Goal: Task Accomplishment & Management: Use online tool/utility

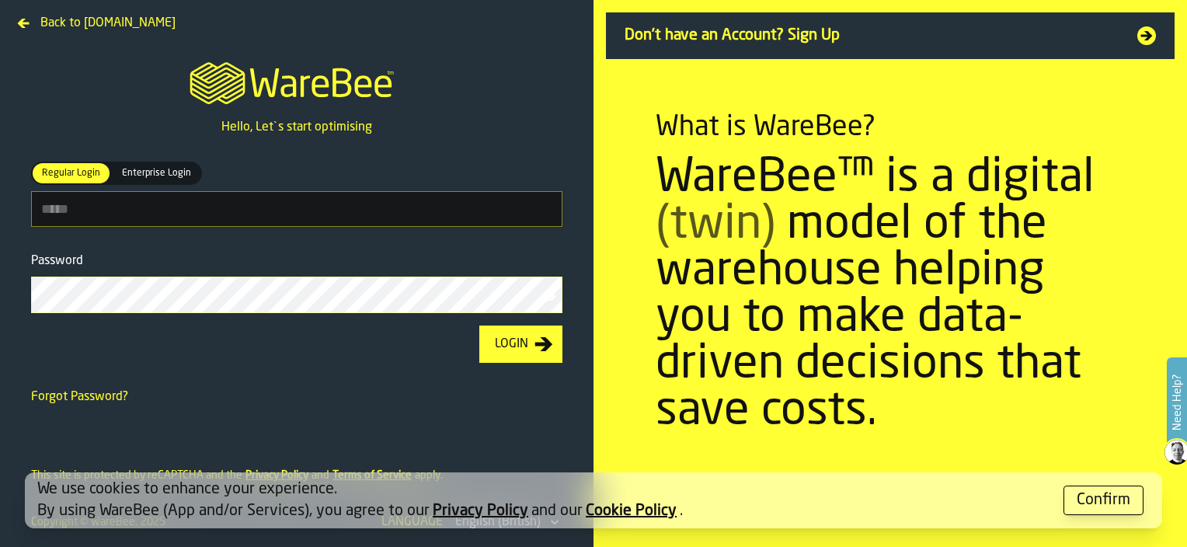
type input "**********"
click at [530, 355] on button "Login" at bounding box center [520, 344] width 83 height 37
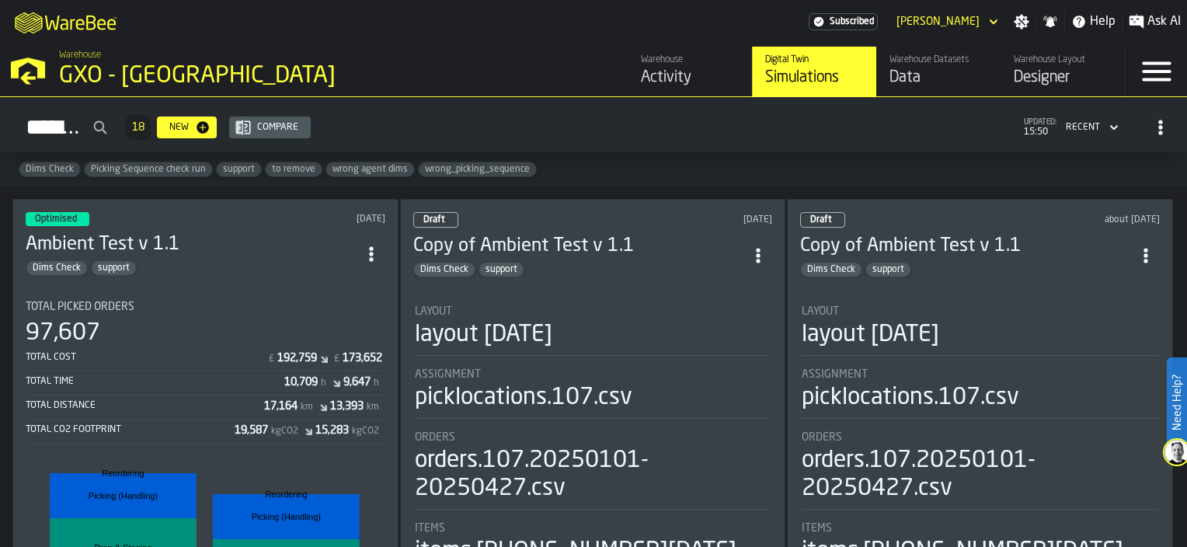
click at [692, 75] on div "Activity" at bounding box center [690, 78] width 99 height 22
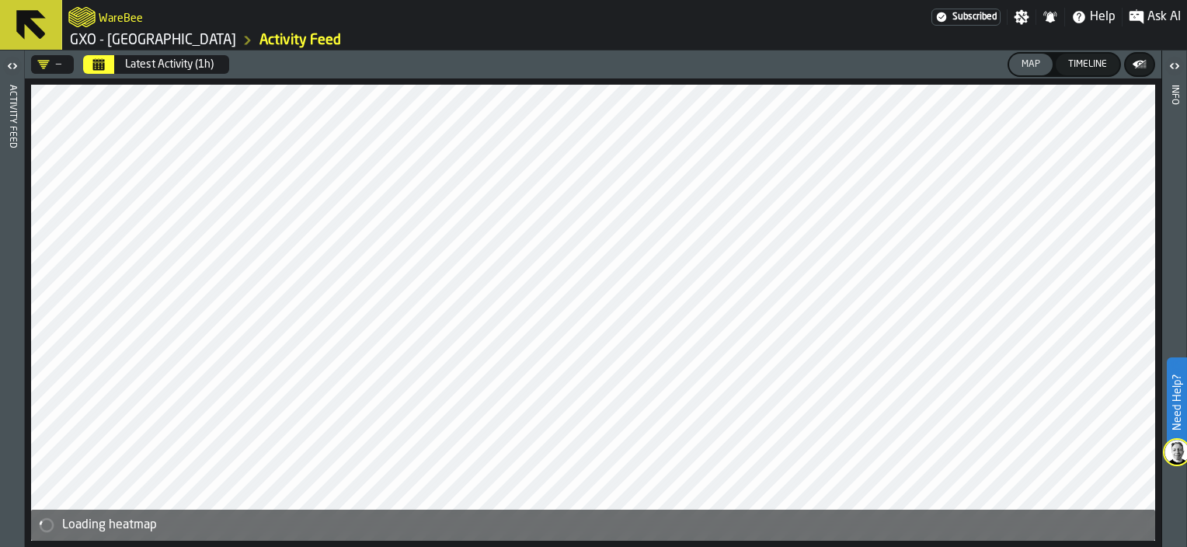
click at [107, 67] on button "Calendar" at bounding box center [98, 64] width 31 height 19
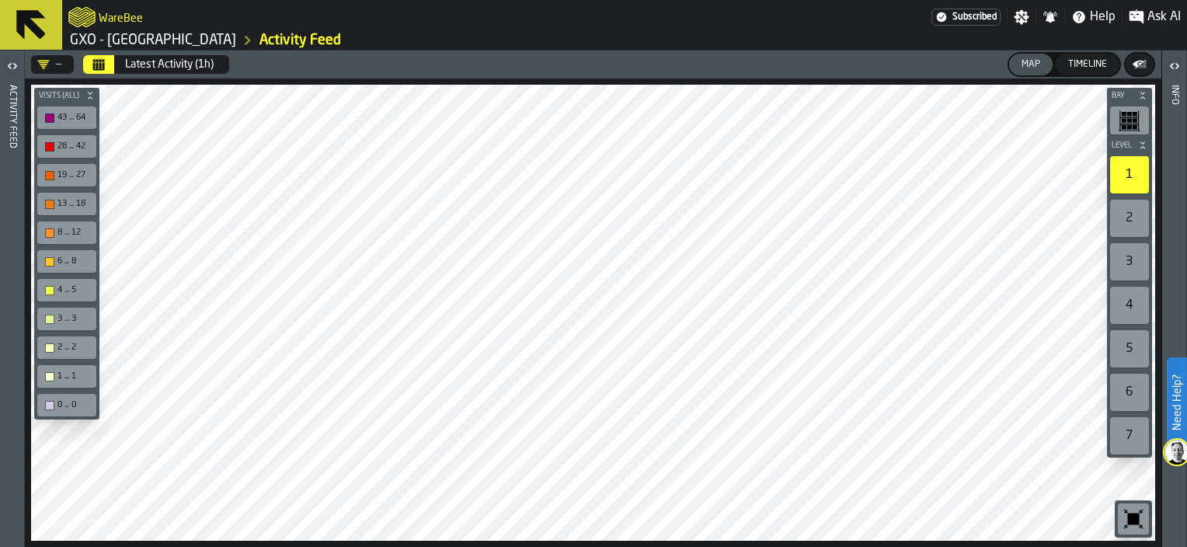
click at [96, 62] on icon "Calendar" at bounding box center [98, 64] width 12 height 12
click at [16, 64] on icon "button-toggle-Open" at bounding box center [12, 66] width 19 height 19
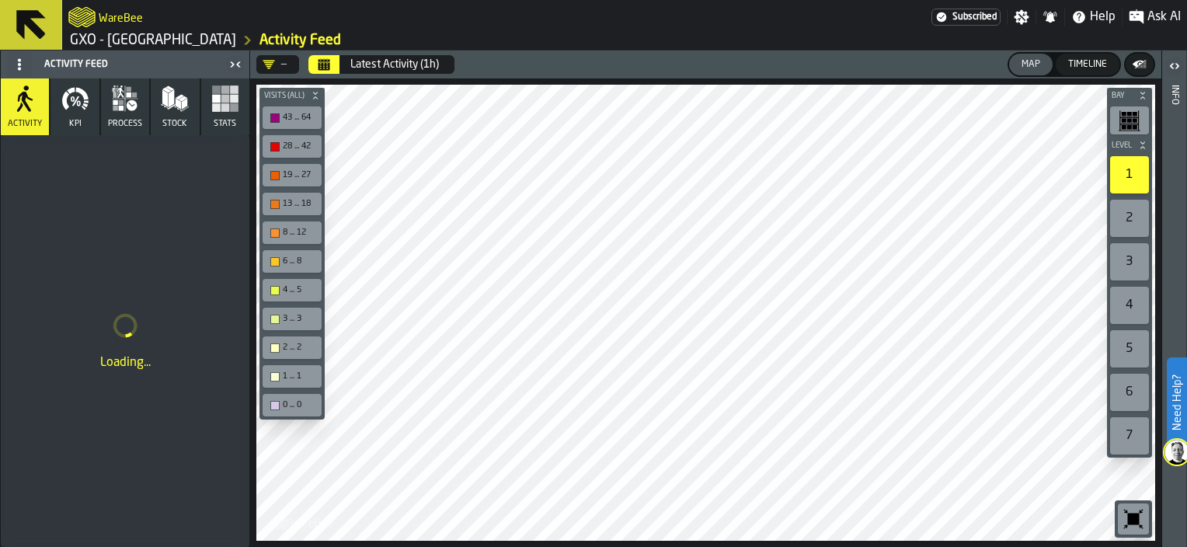
click at [330, 61] on button "Calendar" at bounding box center [324, 64] width 31 height 19
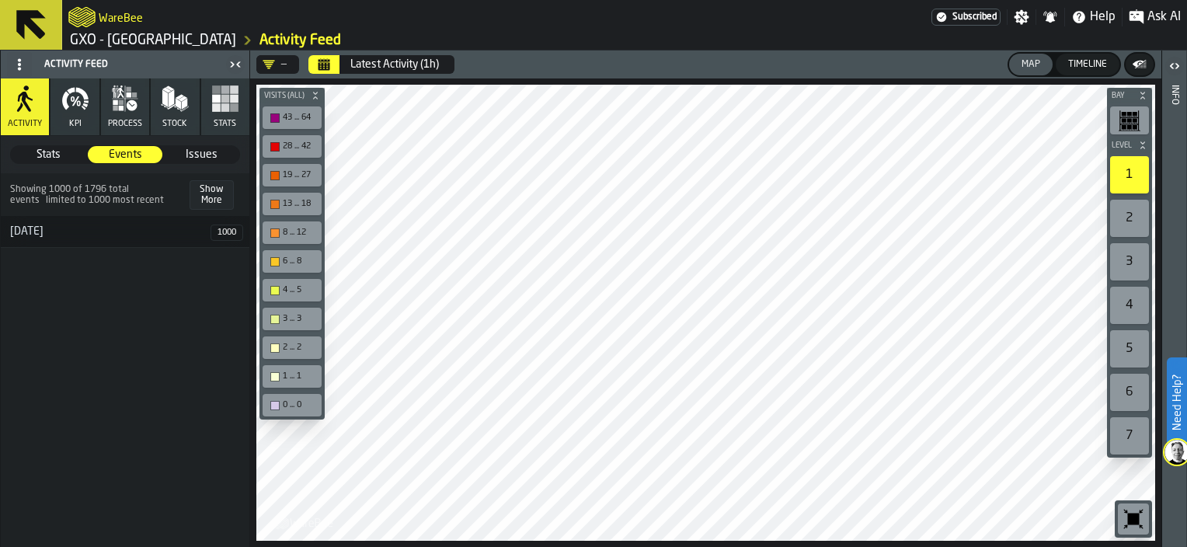
click at [90, 12] on icon "logo-header" at bounding box center [81, 17] width 27 height 22
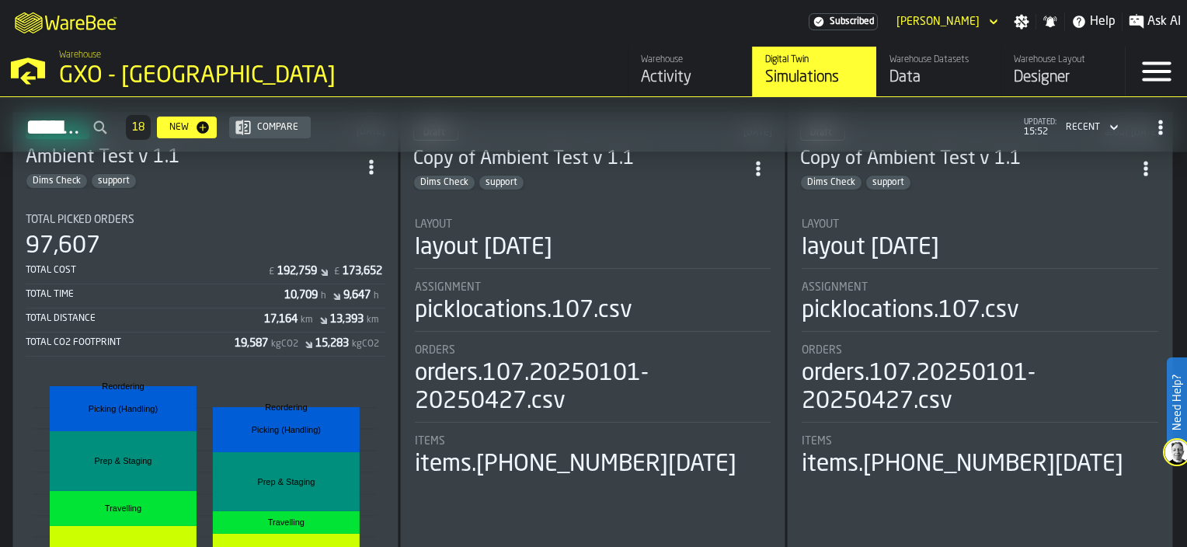
scroll to position [78, 0]
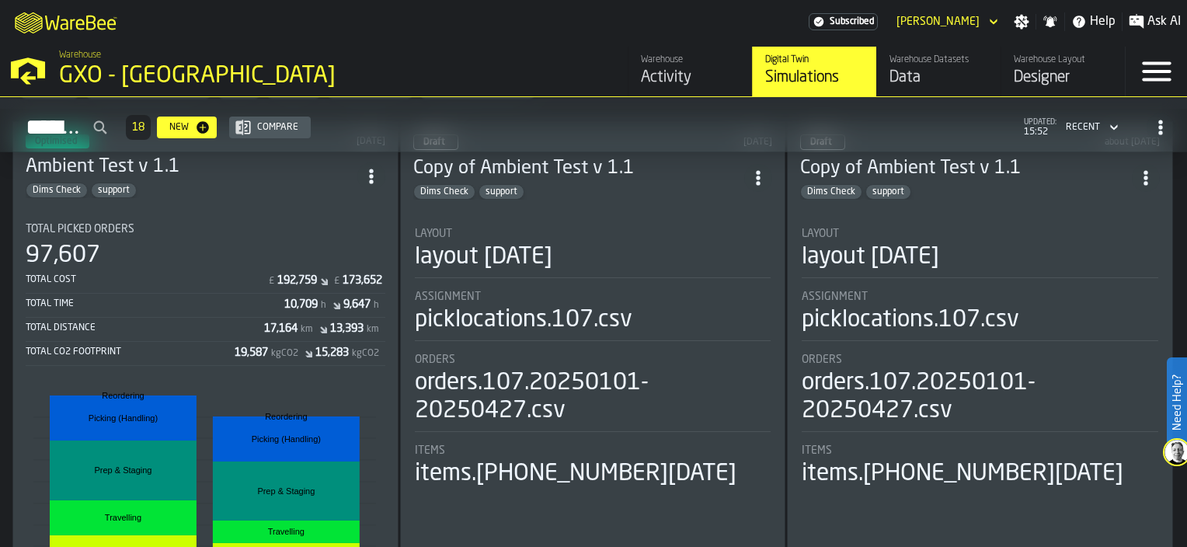
click at [239, 211] on section "Total Picked Orders 97,607 Total Cost £ 192,759 £ 173,652 Total Time 10,709 h 9…" at bounding box center [206, 439] width 360 height 457
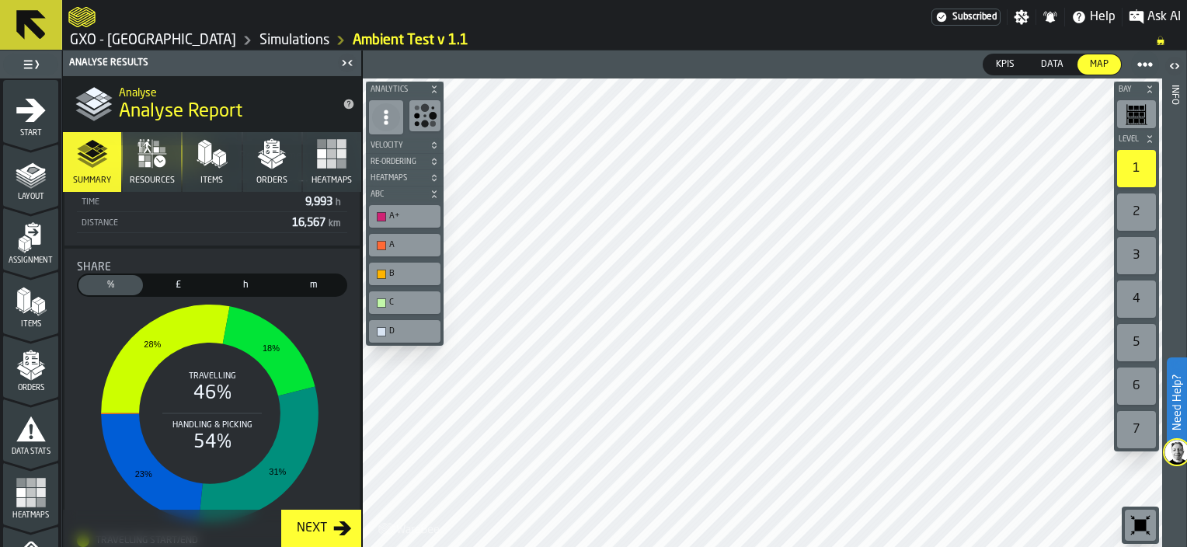
scroll to position [538, 0]
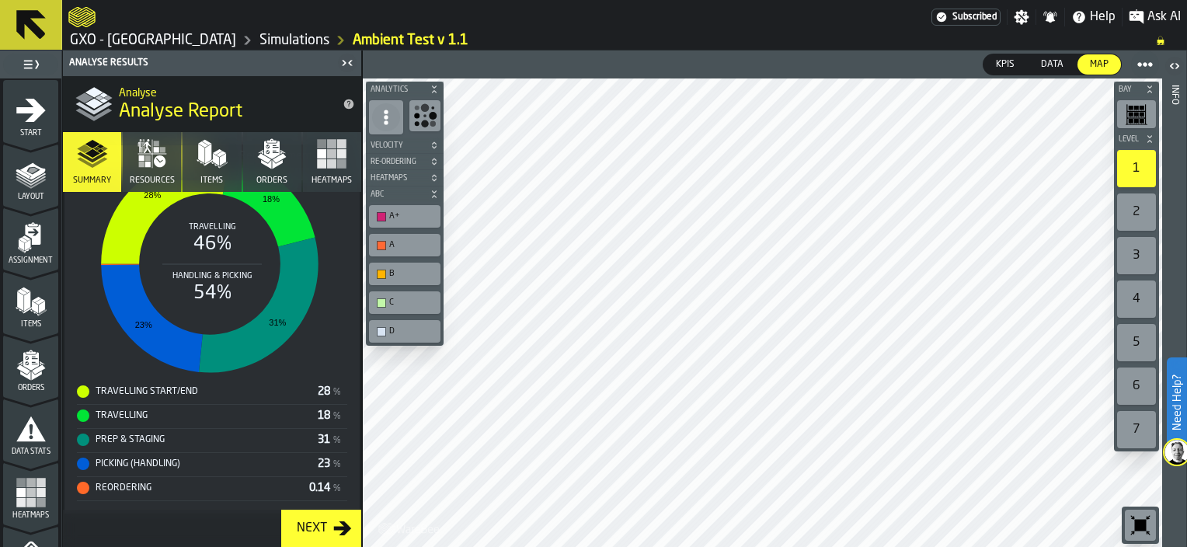
click at [332, 533] on div "Next" at bounding box center [312, 528] width 43 height 19
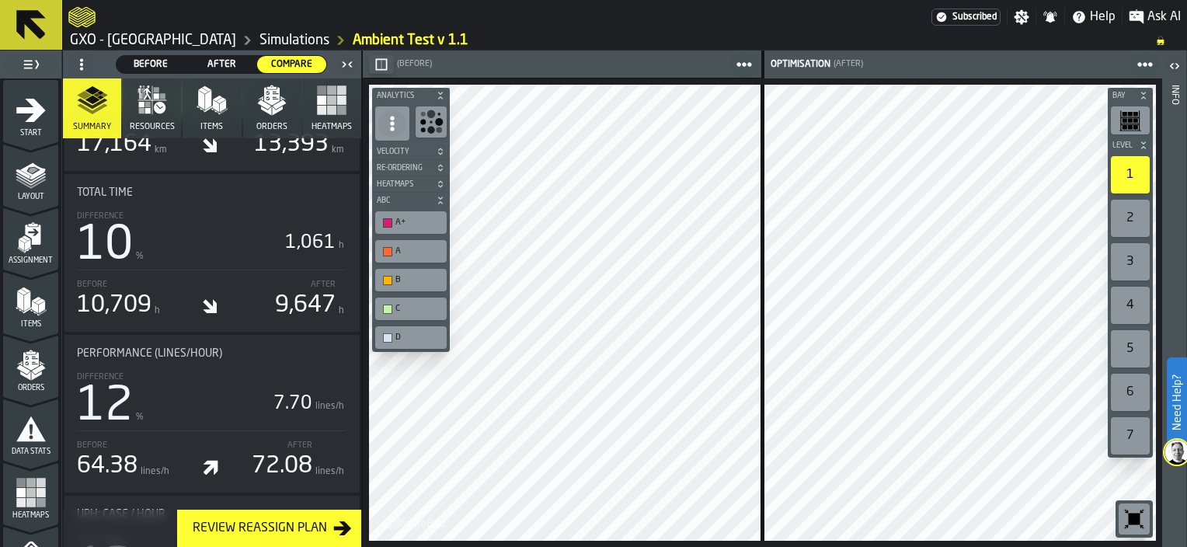
scroll to position [1088, 0]
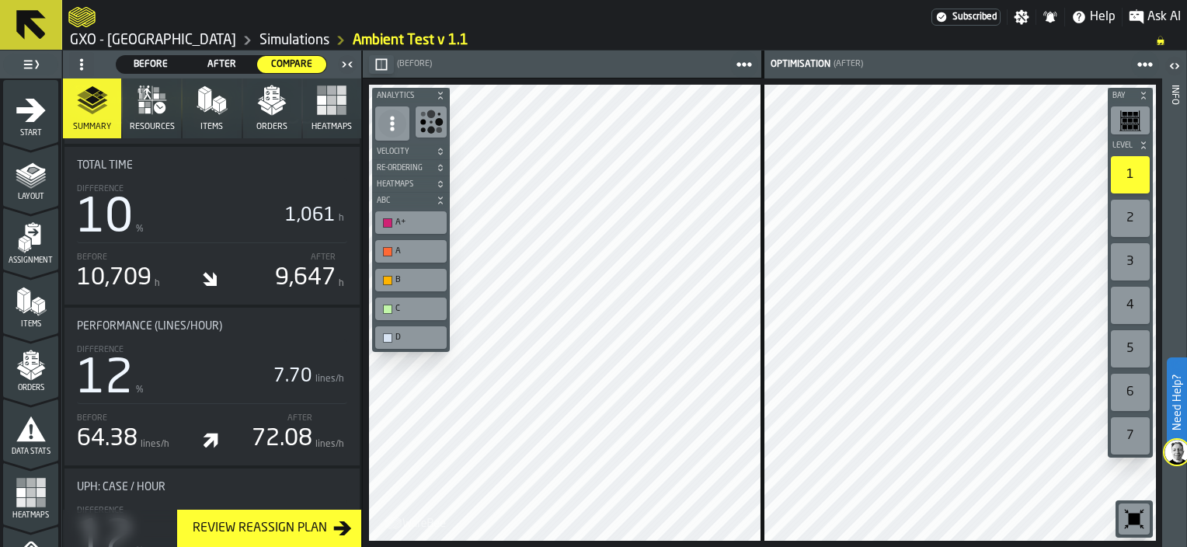
click at [312, 529] on div "Review Reassign Plan" at bounding box center [260, 528] width 147 height 19
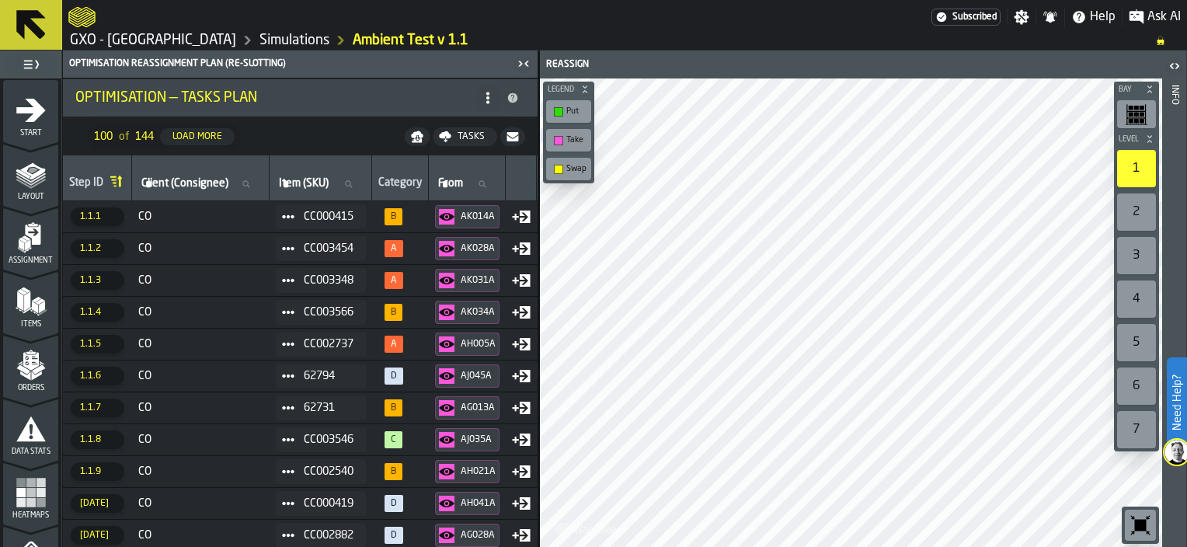
click at [209, 137] on div "Load More" at bounding box center [197, 136] width 62 height 11
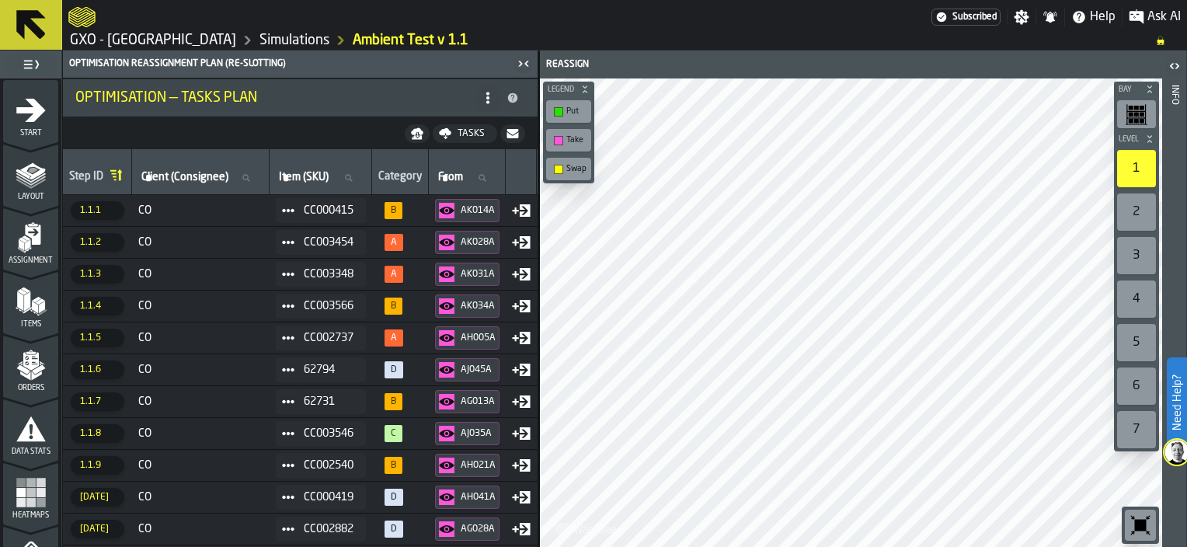
click at [420, 137] on icon "button-" at bounding box center [418, 137] width 10 height 4
click at [469, 133] on div "Tasks" at bounding box center [472, 133] width 40 height 11
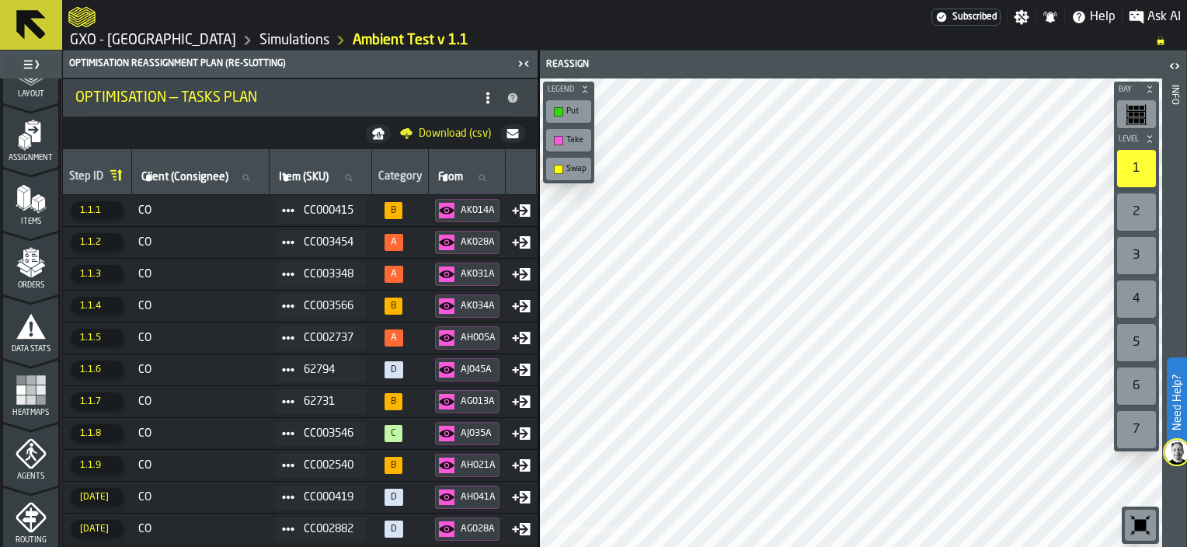
scroll to position [0, 0]
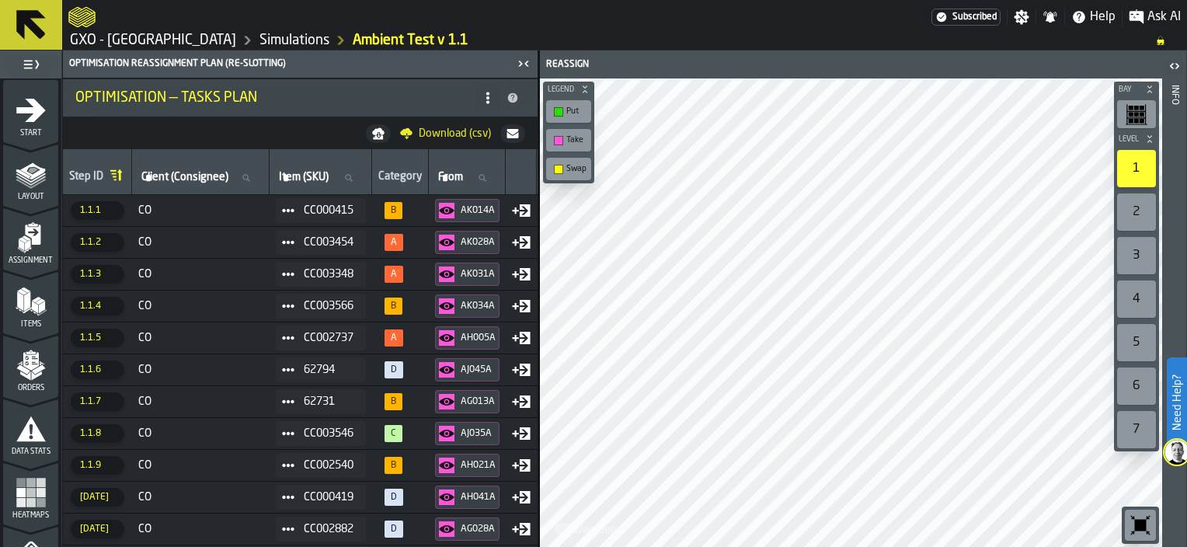
click at [75, 13] on icon "logo-header" at bounding box center [81, 17] width 27 height 20
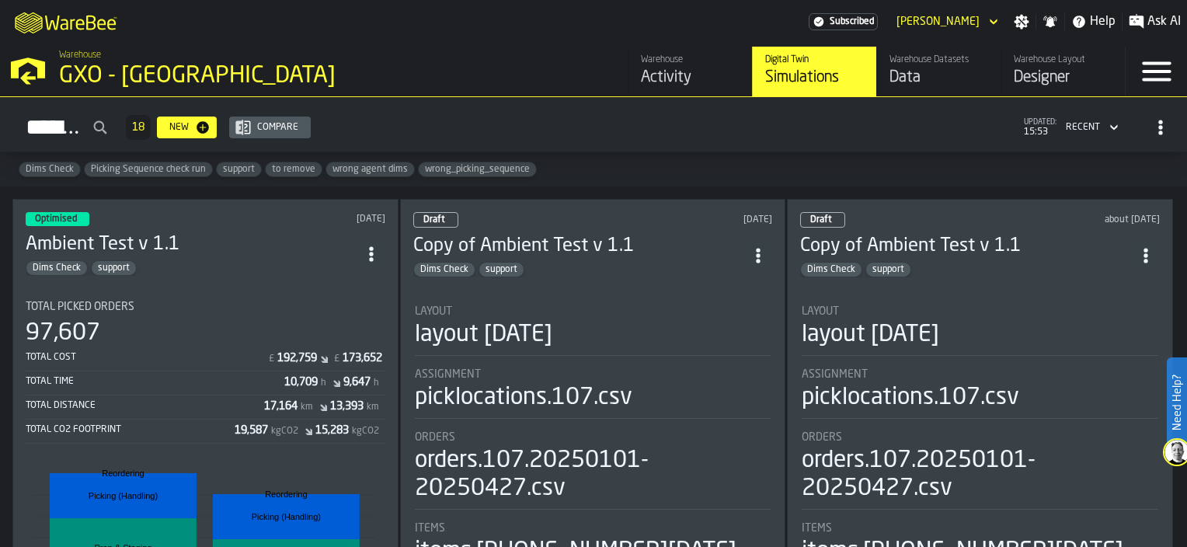
click at [867, 23] on span "Subscribed" at bounding box center [852, 21] width 44 height 11
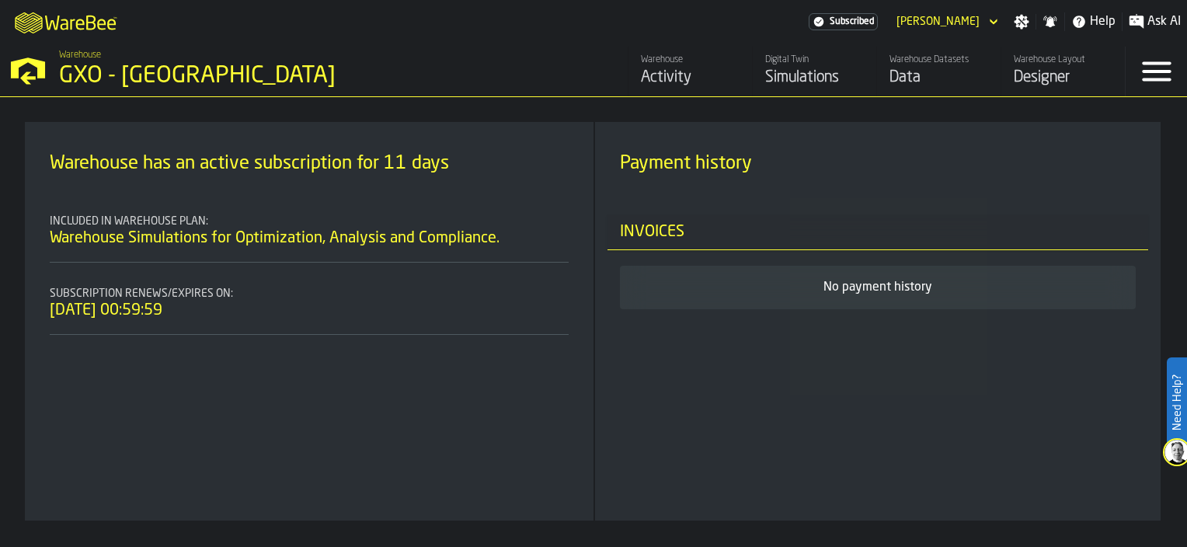
click at [656, 77] on div "Activity" at bounding box center [690, 78] width 99 height 22
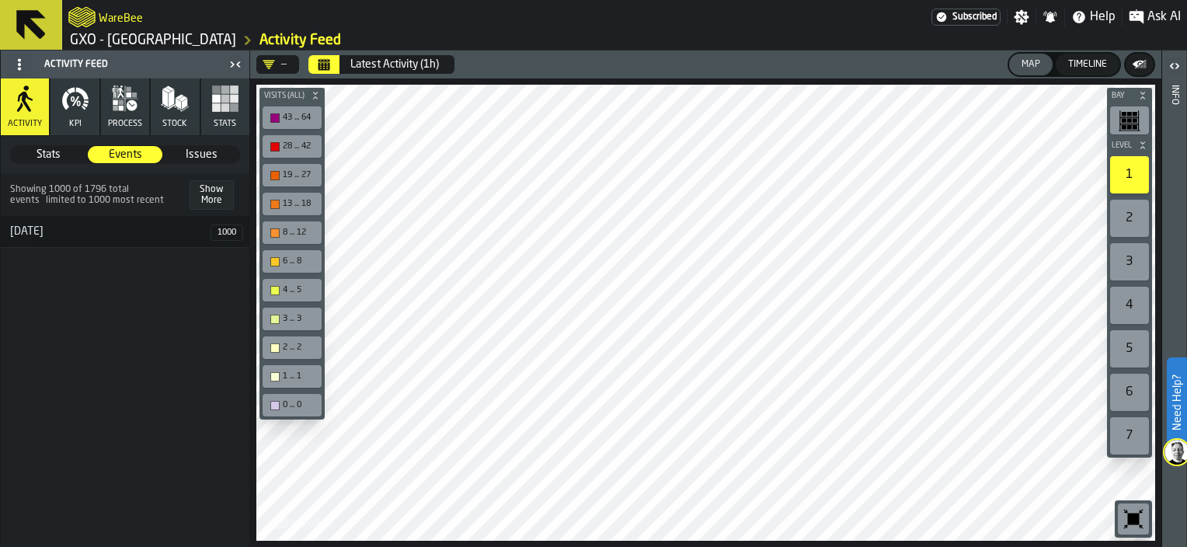
click at [89, 117] on button "KPI" at bounding box center [75, 106] width 48 height 57
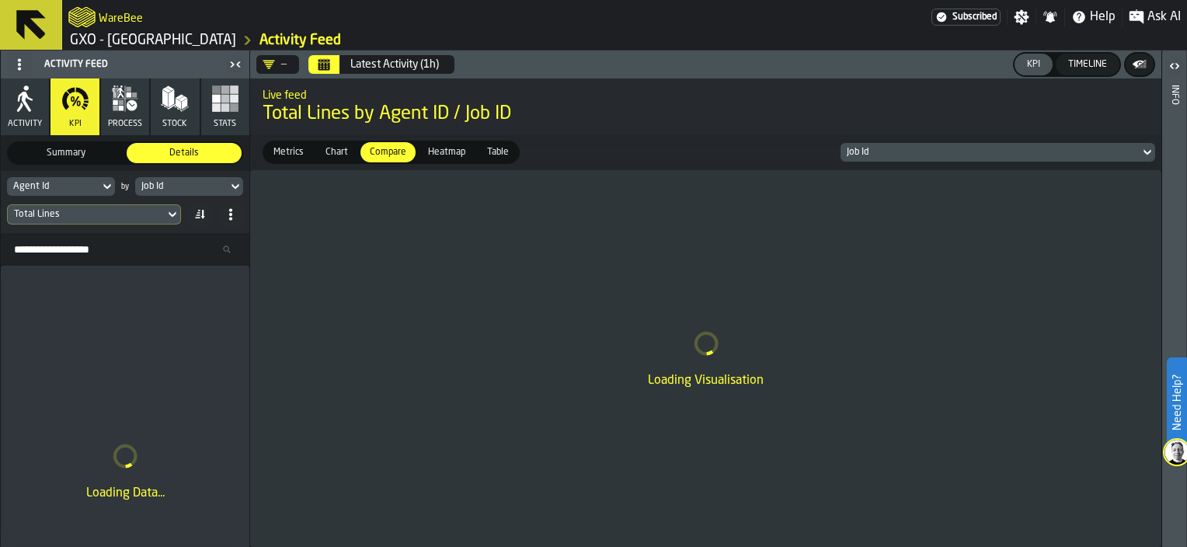
click at [339, 65] on button "Calendar" at bounding box center [324, 64] width 31 height 19
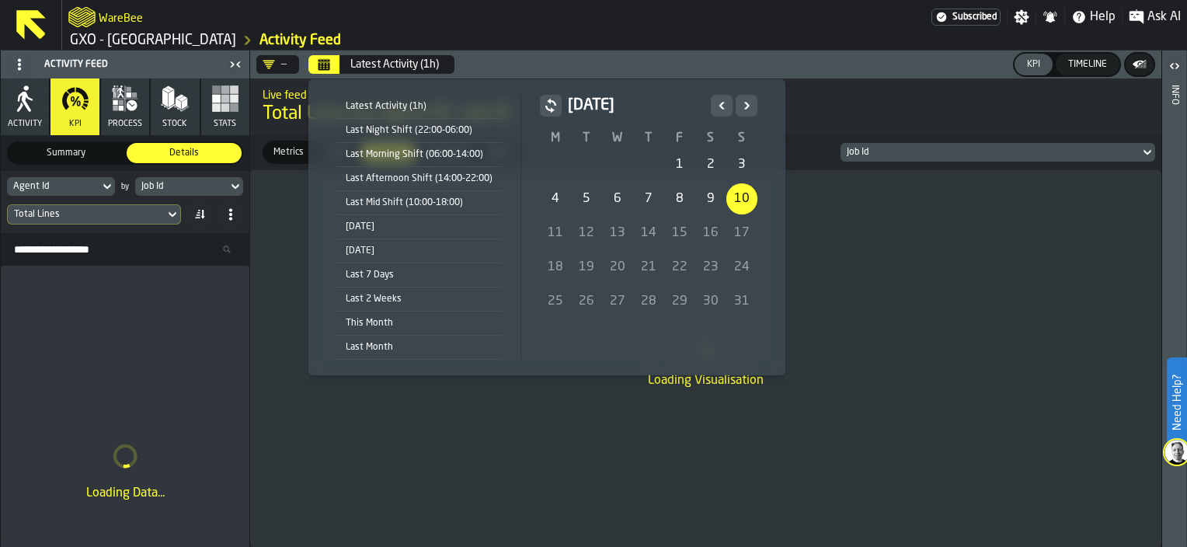
click at [743, 198] on div "10" at bounding box center [742, 198] width 31 height 31
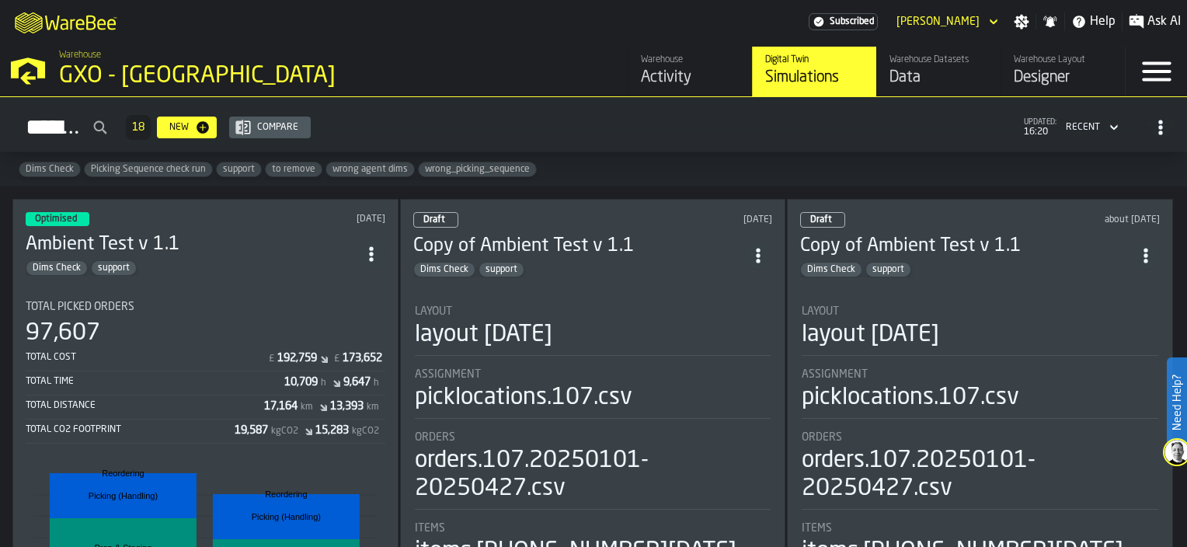
click at [78, 26] on icon "logo-header" at bounding box center [80, 24] width 9 height 11
click at [647, 76] on div "Activity" at bounding box center [690, 78] width 99 height 22
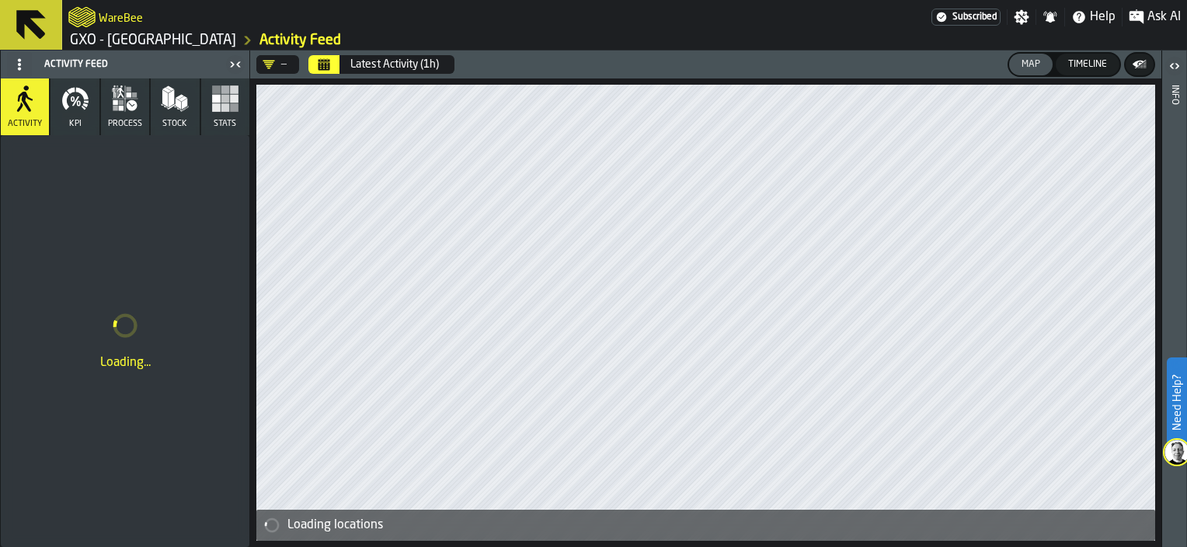
click at [332, 65] on button "Calendar" at bounding box center [324, 64] width 31 height 19
